Goal: Download file/media

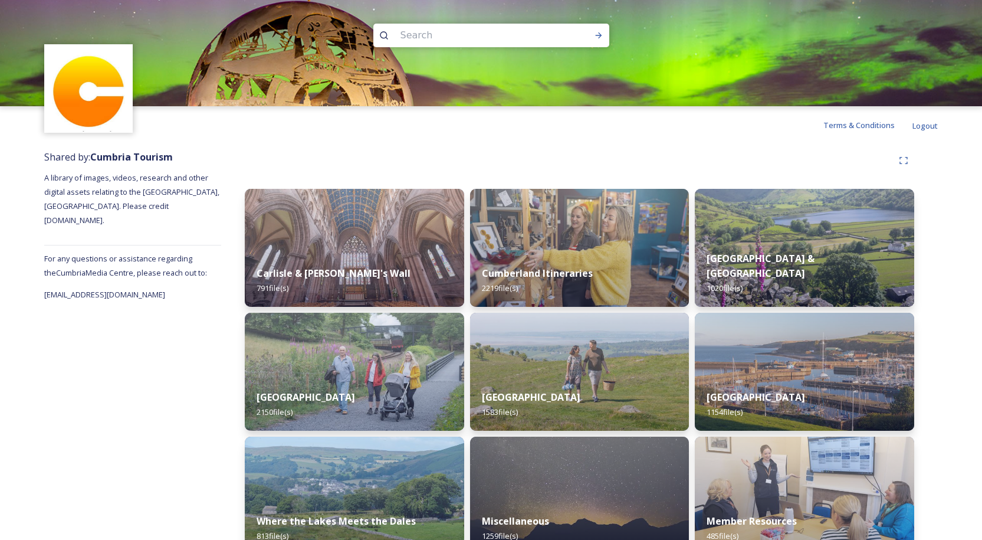
click at [422, 35] on input at bounding box center [475, 35] width 162 height 26
type input "silloth"
click at [588, 35] on div "Run Search" at bounding box center [598, 35] width 21 height 21
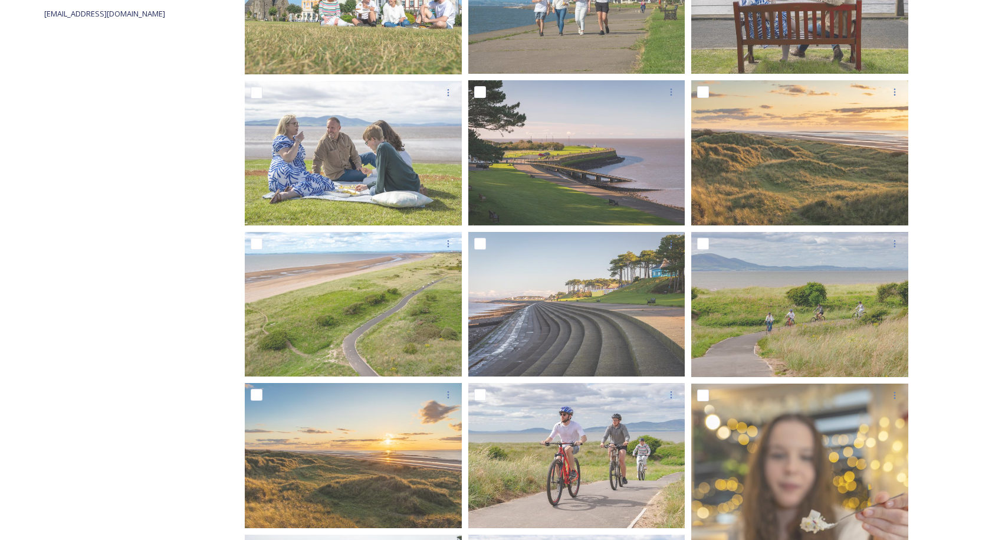
scroll to position [295, 0]
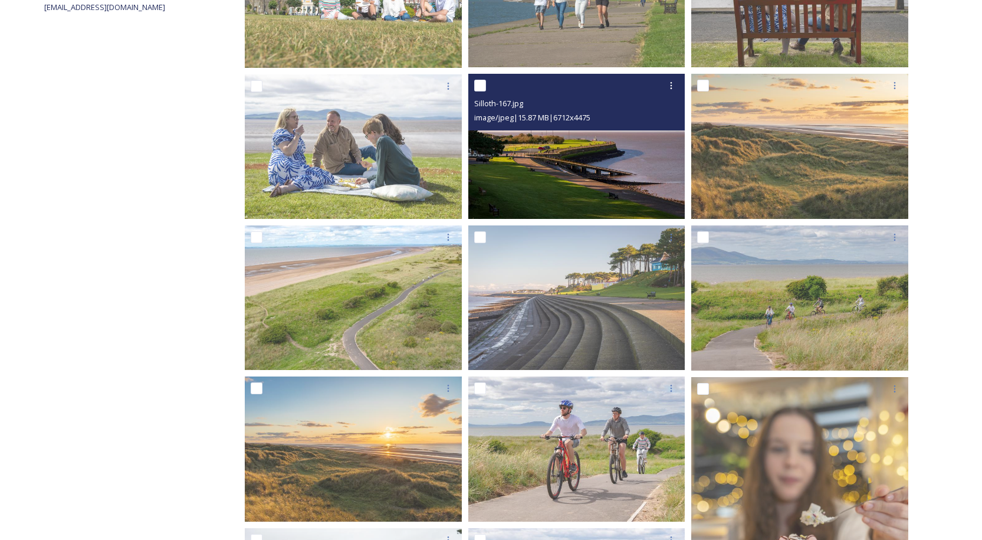
click at [583, 172] on img at bounding box center [576, 146] width 217 height 145
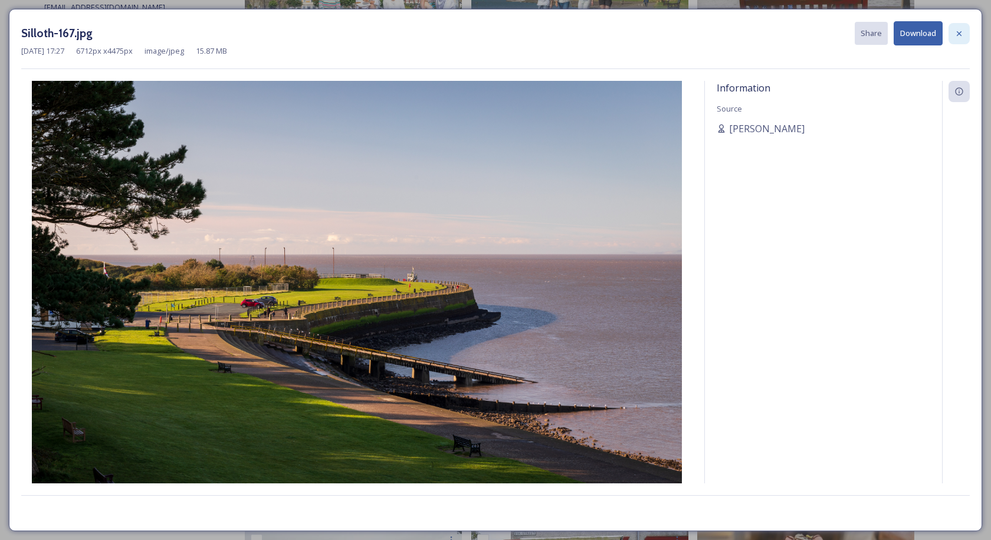
click at [958, 34] on icon at bounding box center [958, 33] width 5 height 5
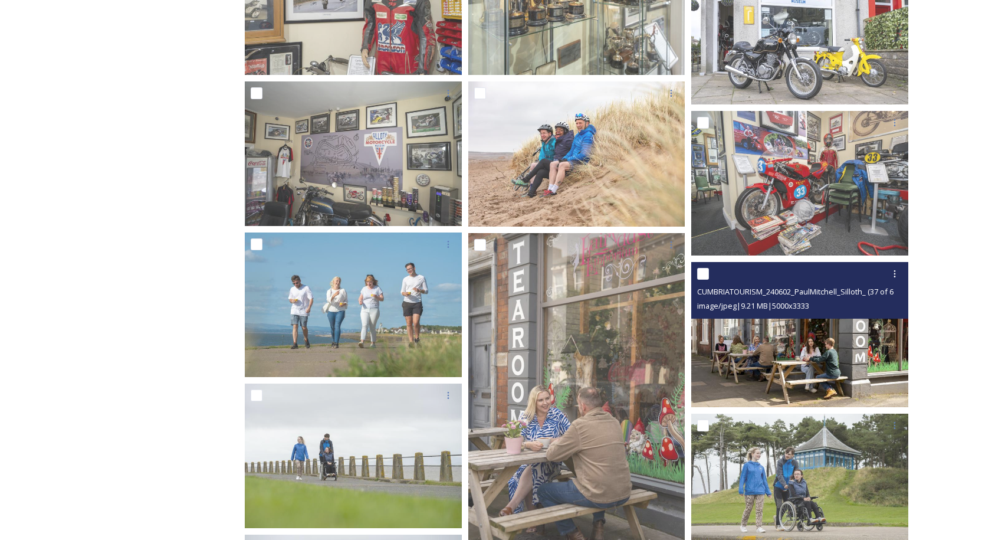
scroll to position [1651, 0]
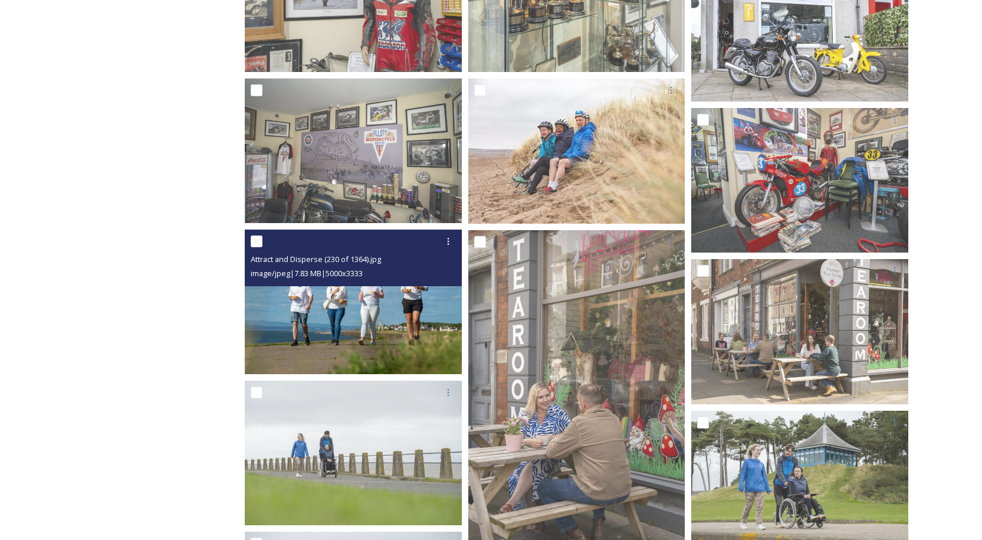
click at [364, 307] on img at bounding box center [353, 301] width 217 height 145
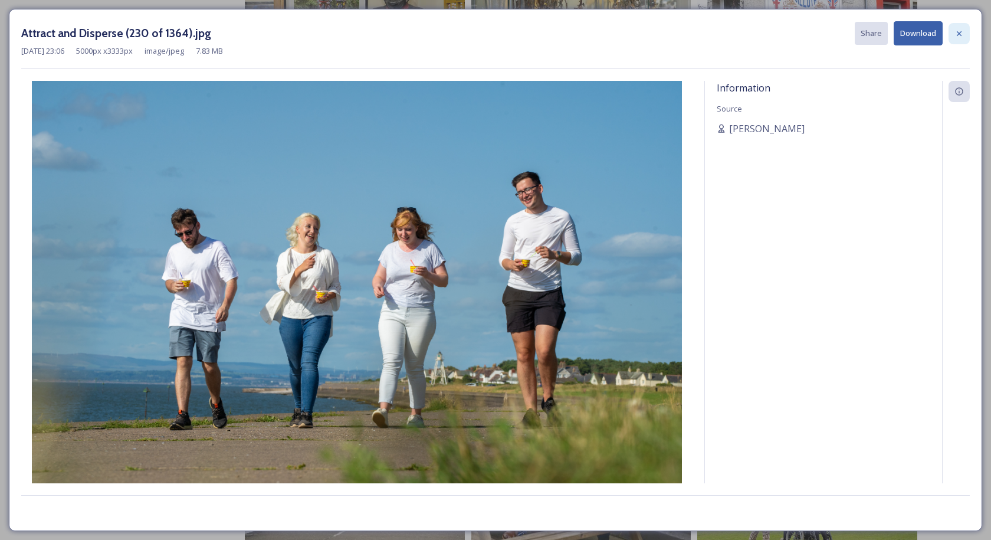
click at [955, 31] on icon at bounding box center [958, 33] width 9 height 9
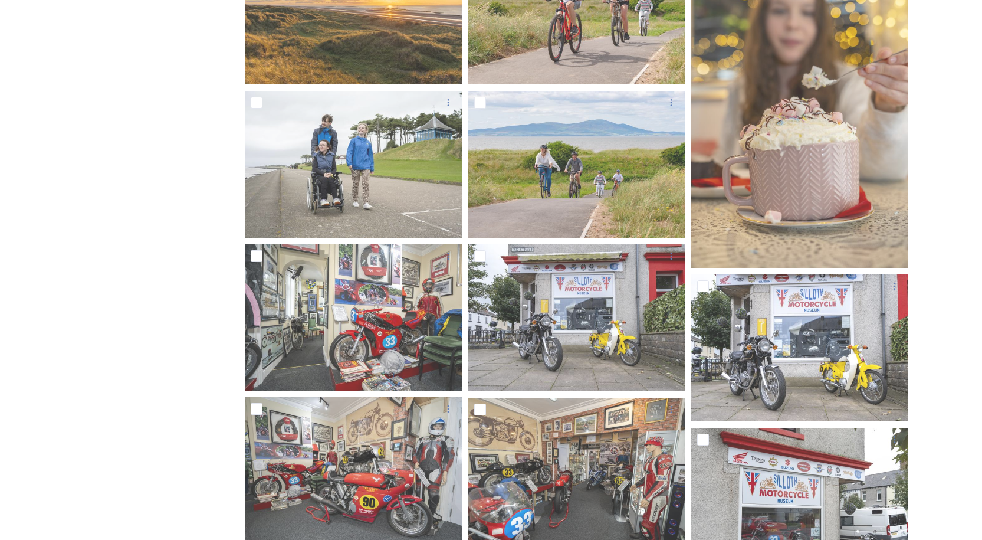
scroll to position [590, 0]
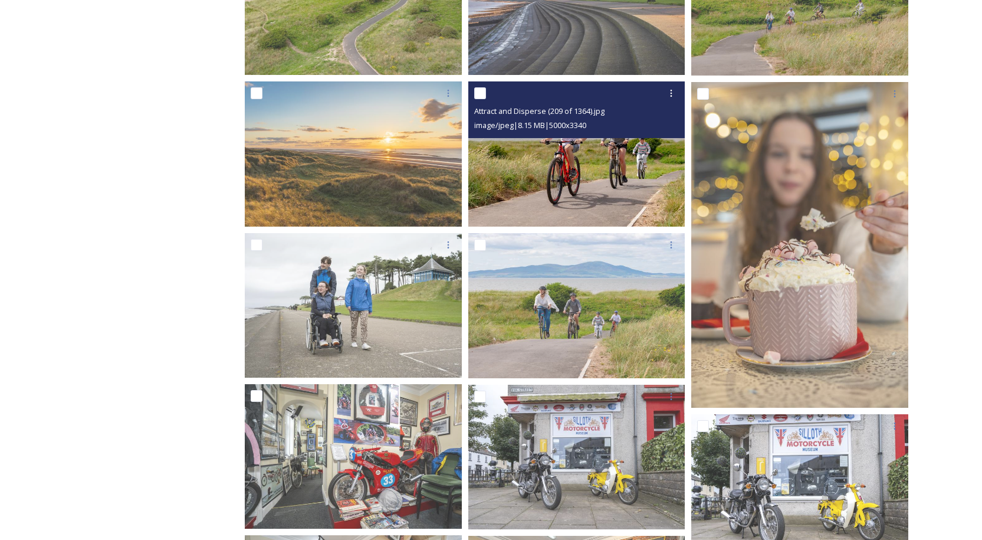
click at [607, 175] on img at bounding box center [576, 153] width 217 height 145
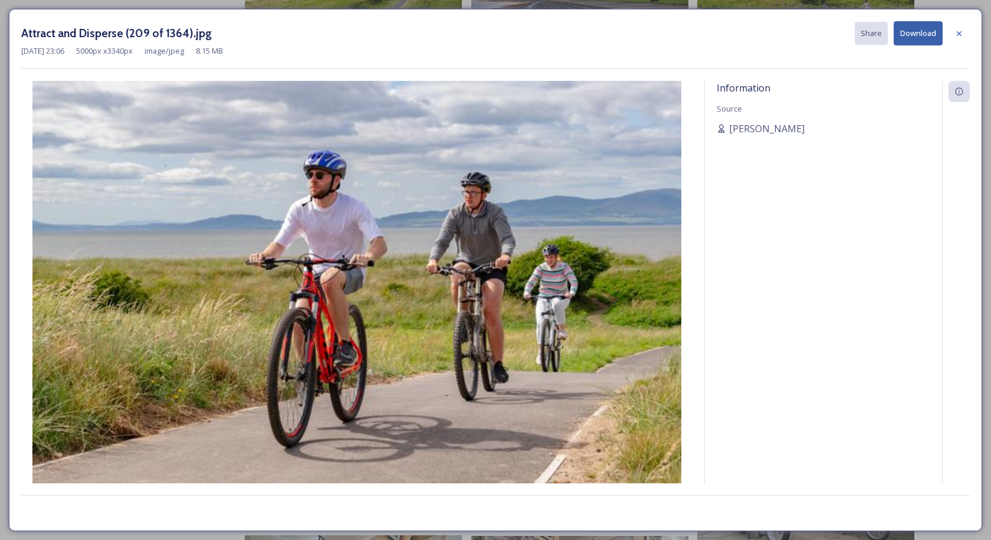
click at [916, 27] on button "Download" at bounding box center [917, 33] width 49 height 24
click at [960, 30] on icon at bounding box center [958, 33] width 9 height 9
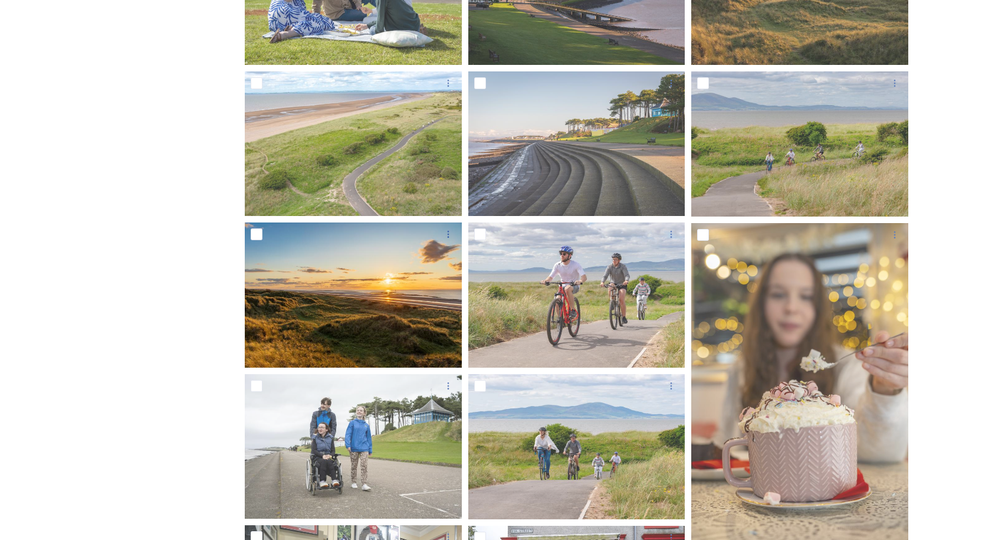
scroll to position [472, 0]
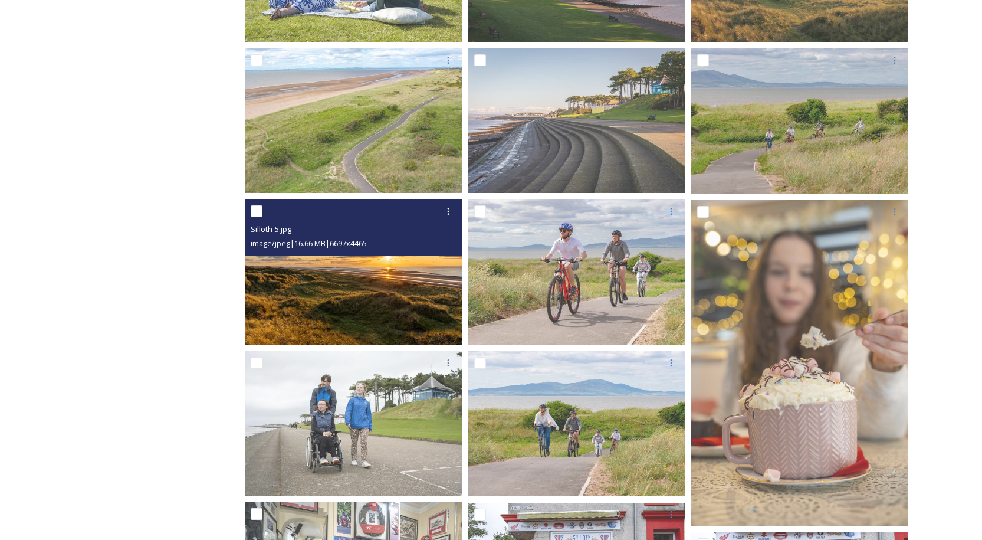
click at [336, 271] on img at bounding box center [353, 271] width 217 height 145
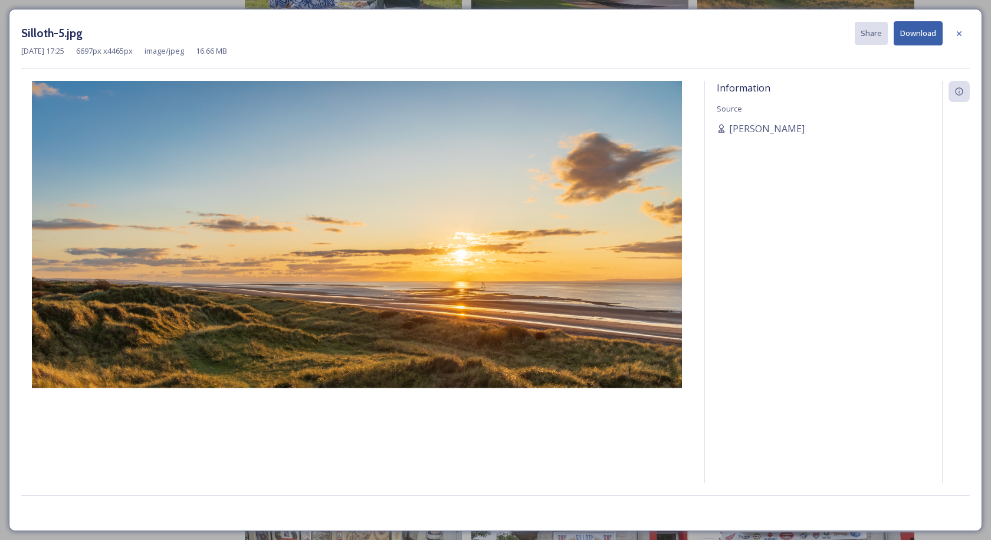
click at [910, 33] on button "Download" at bounding box center [917, 33] width 49 height 24
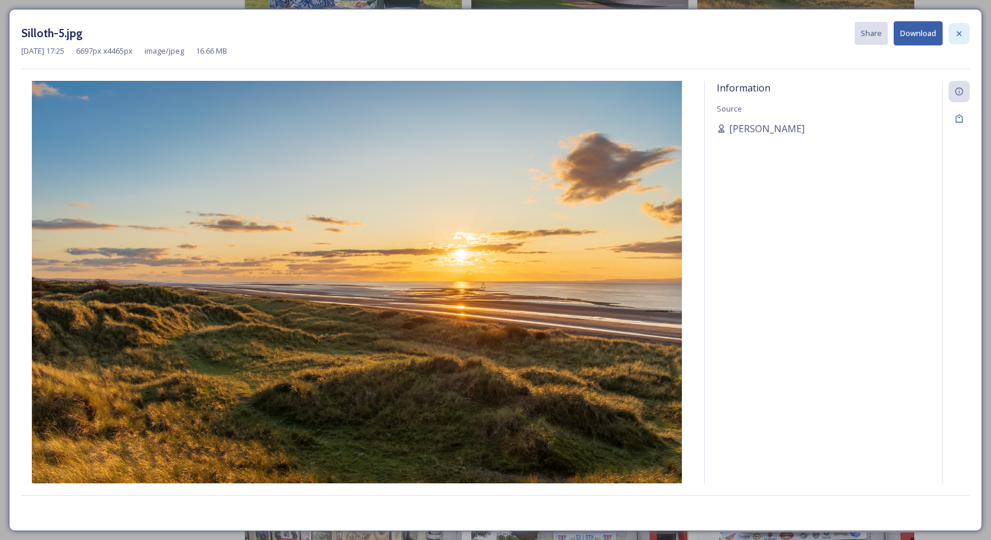
click at [960, 29] on icon at bounding box center [958, 33] width 9 height 9
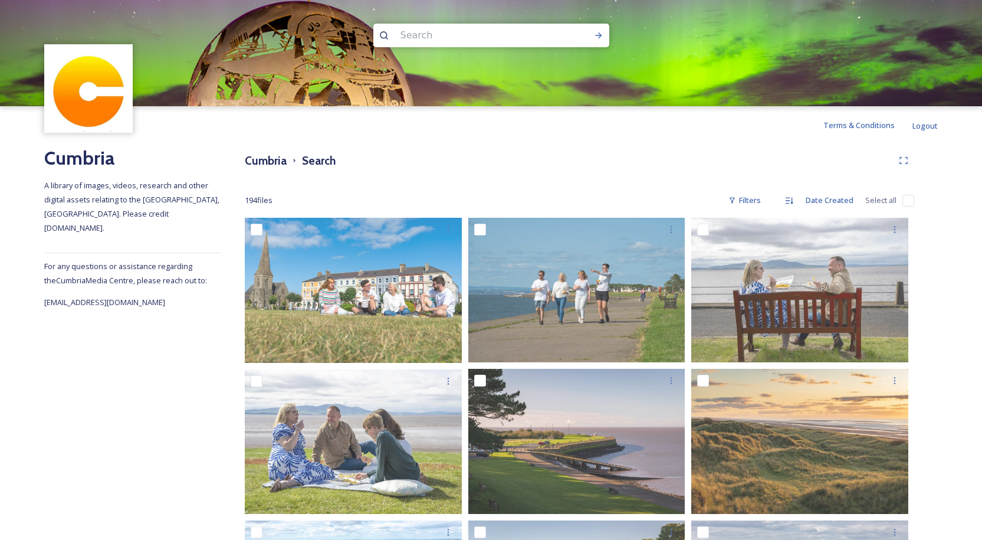
click at [435, 37] on input at bounding box center [475, 35] width 162 height 26
click at [599, 37] on icon at bounding box center [598, 35] width 6 height 6
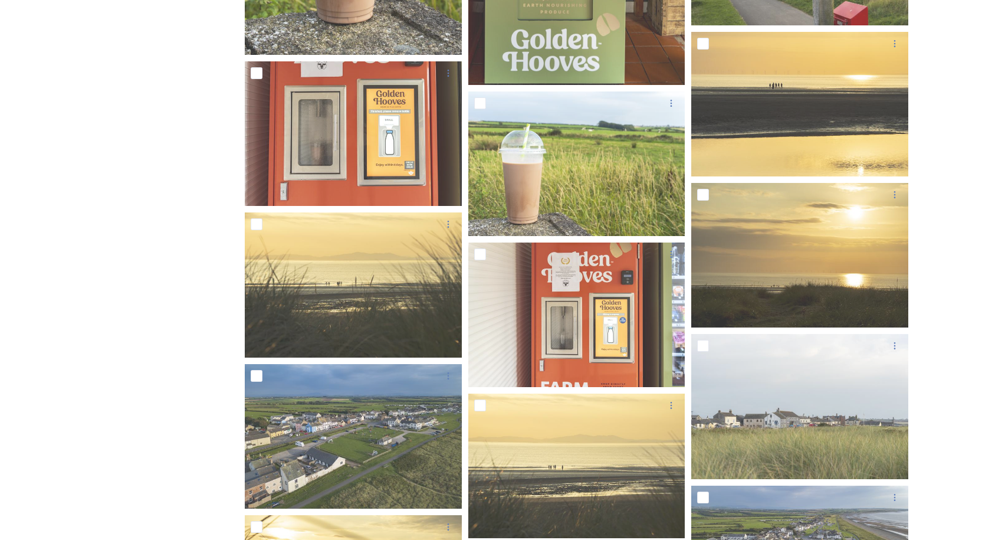
scroll to position [1120, 0]
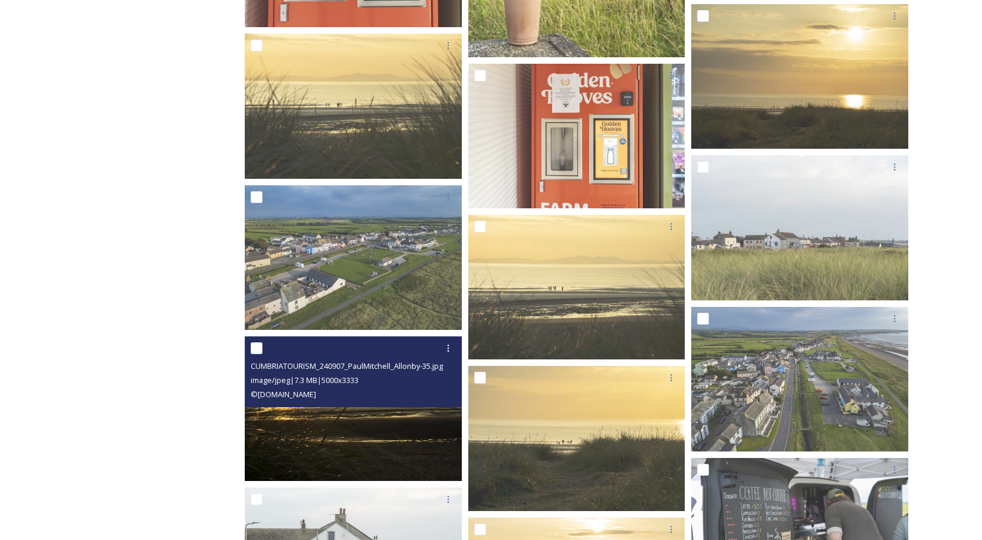
click at [383, 410] on img at bounding box center [353, 408] width 217 height 145
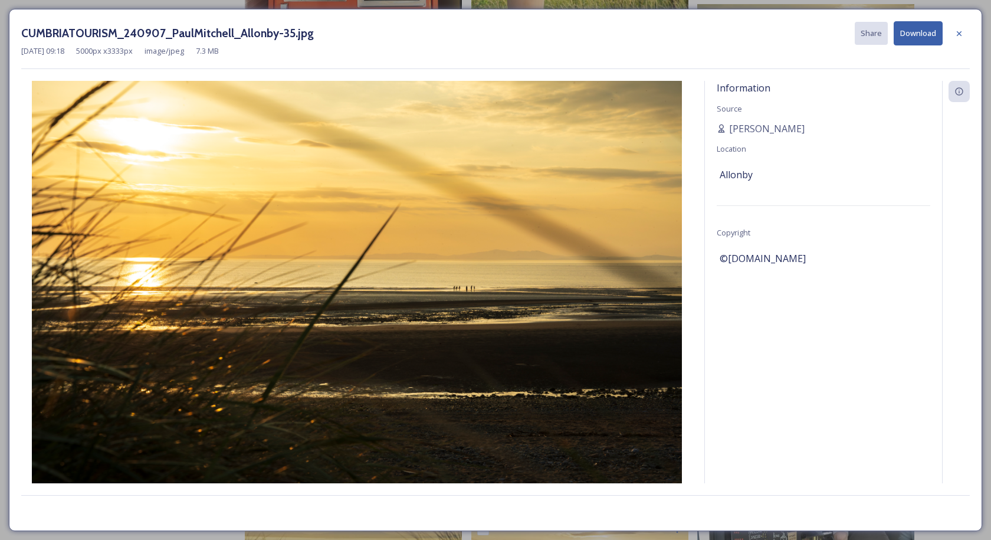
click at [925, 29] on button "Download" at bounding box center [917, 33] width 49 height 24
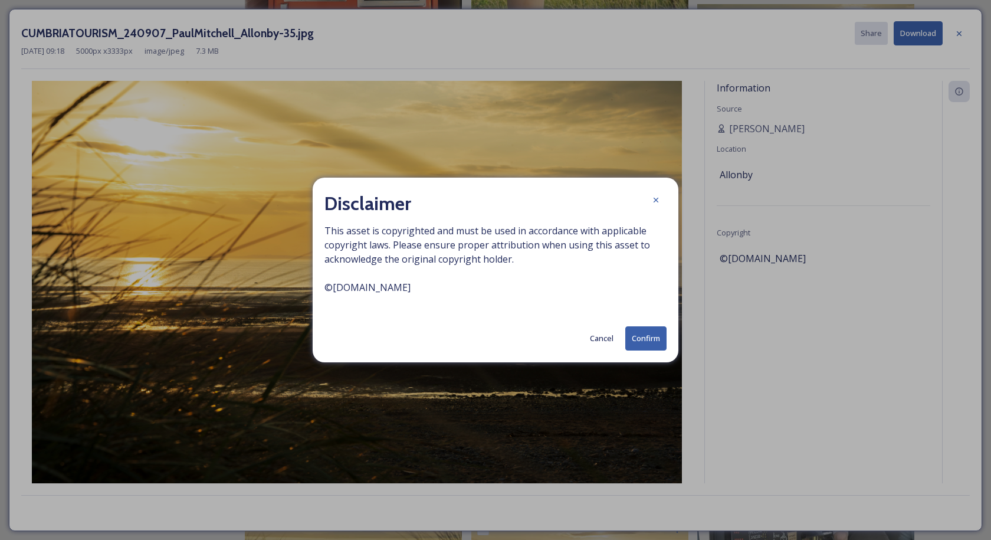
click at [640, 334] on button "Confirm" at bounding box center [645, 338] width 41 height 24
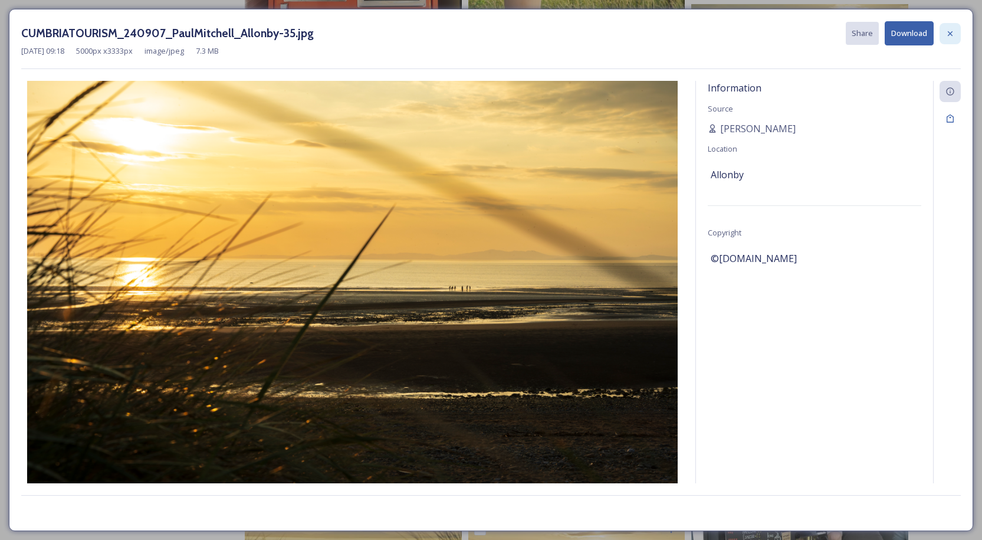
click at [950, 31] on icon at bounding box center [949, 33] width 9 height 9
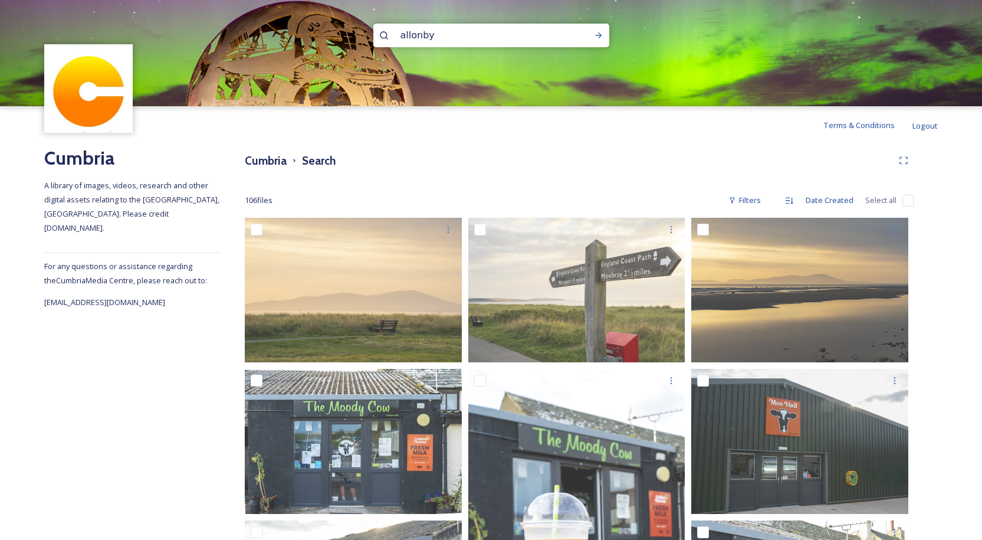
click at [453, 35] on input "allonby" at bounding box center [475, 35] width 162 height 26
type input "a"
click at [602, 34] on icon at bounding box center [598, 35] width 9 height 9
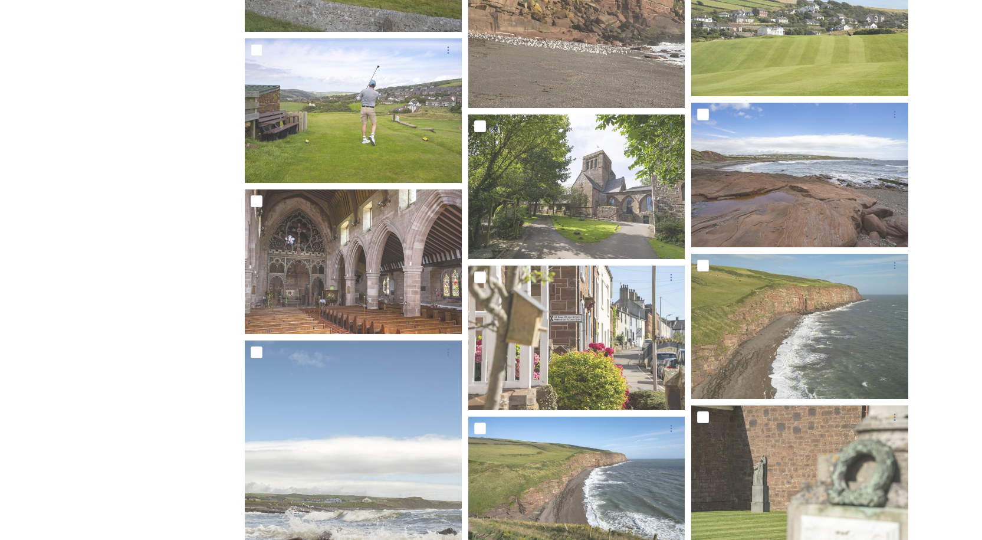
scroll to position [7409, 0]
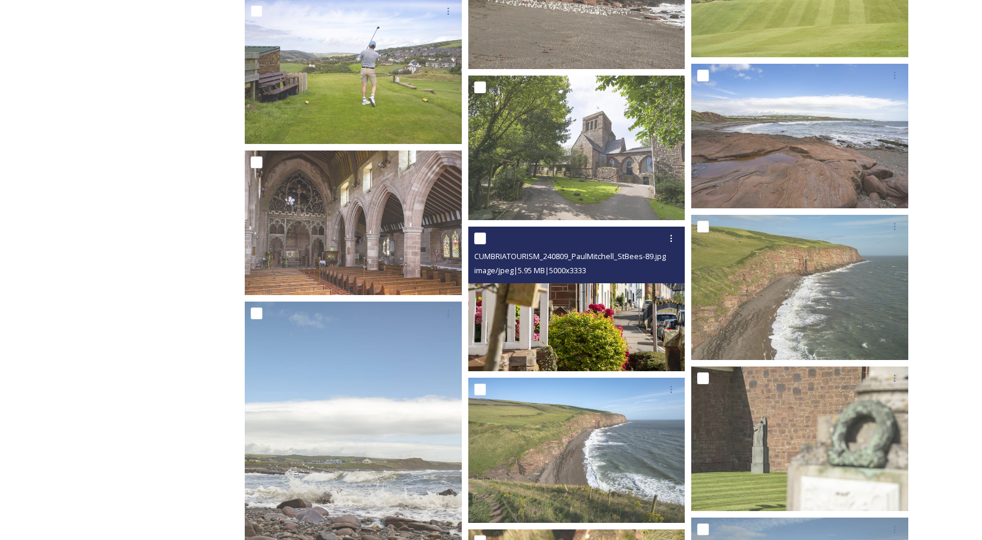
click at [573, 308] on img at bounding box center [576, 298] width 217 height 145
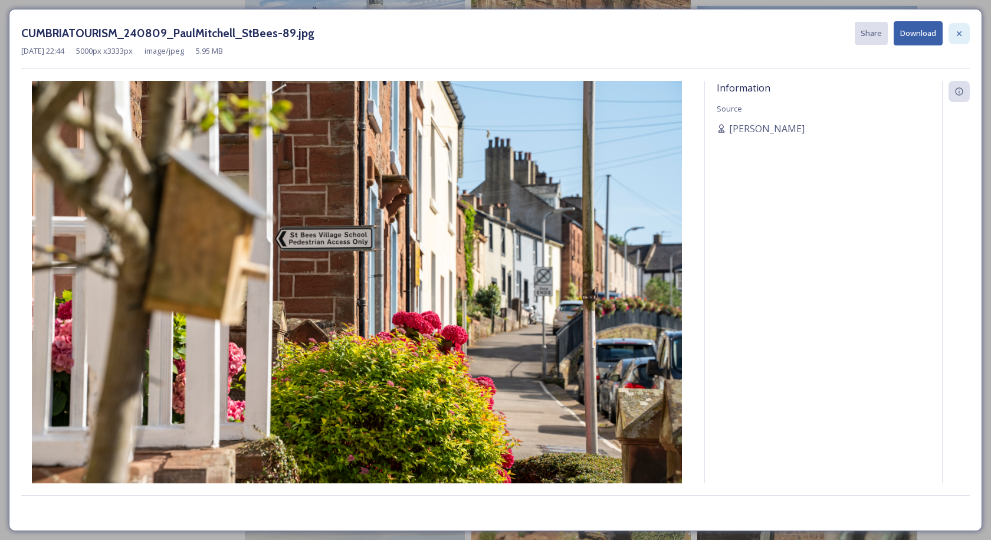
click at [960, 37] on icon at bounding box center [958, 33] width 9 height 9
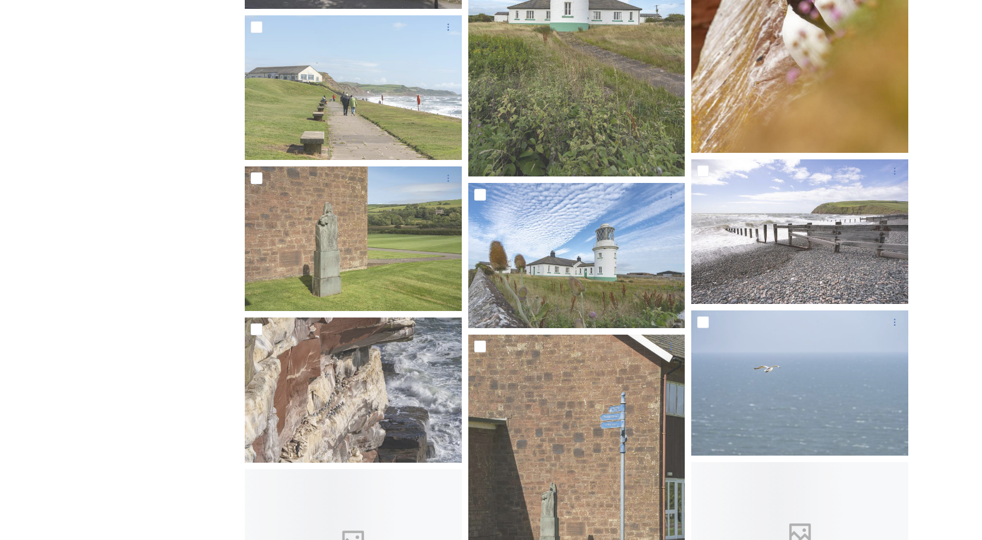
scroll to position [10239, 0]
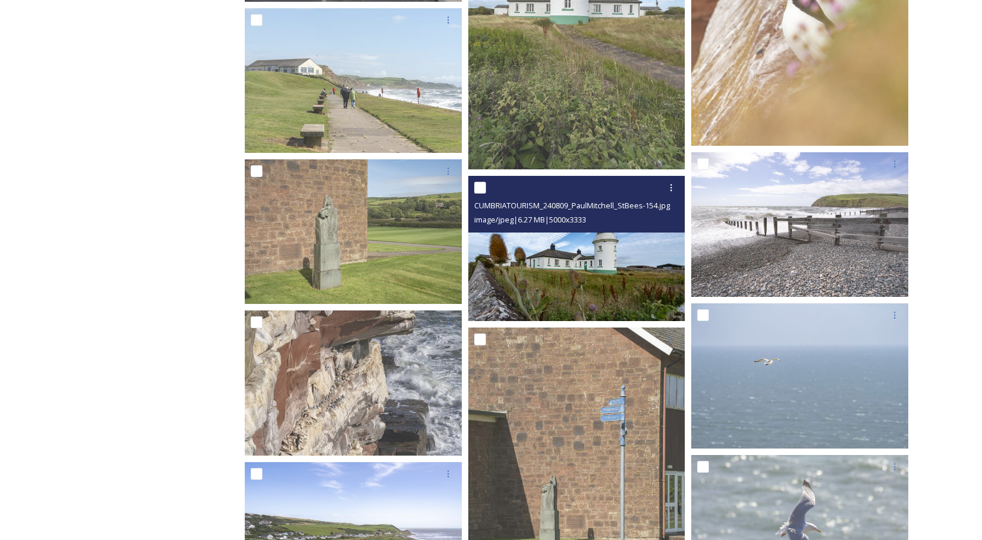
click at [581, 272] on img at bounding box center [576, 248] width 217 height 145
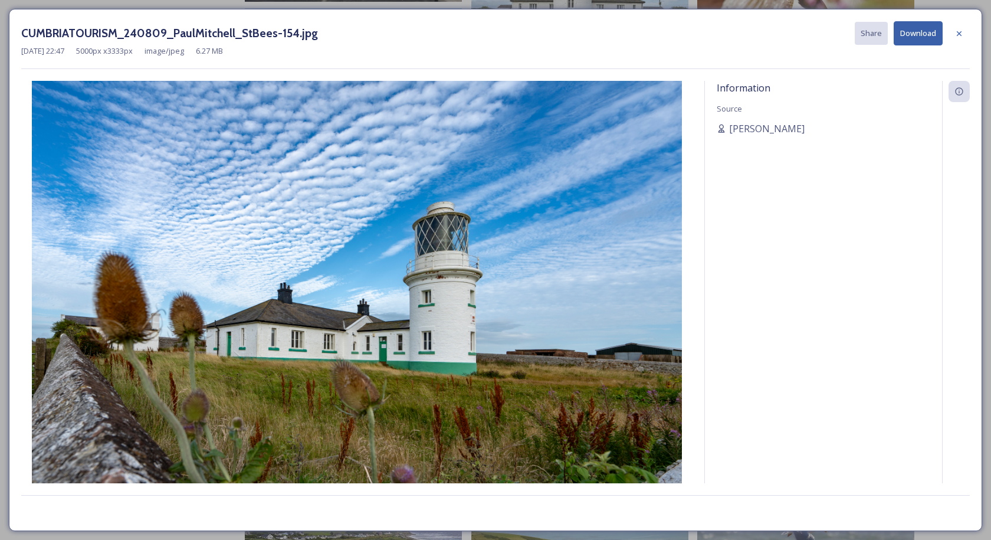
click at [906, 34] on button "Download" at bounding box center [917, 33] width 49 height 24
click at [958, 31] on icon at bounding box center [958, 33] width 9 height 9
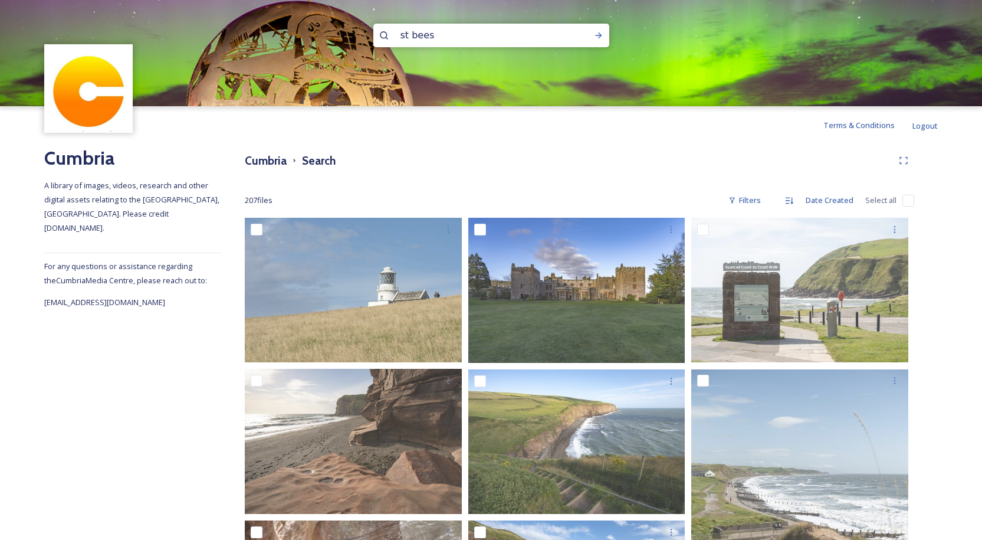
click at [412, 44] on input "st bees" at bounding box center [475, 35] width 162 height 26
type input "s"
type input "maryport"
click at [598, 31] on icon at bounding box center [598, 35] width 9 height 9
